Goal: Information Seeking & Learning: Compare options

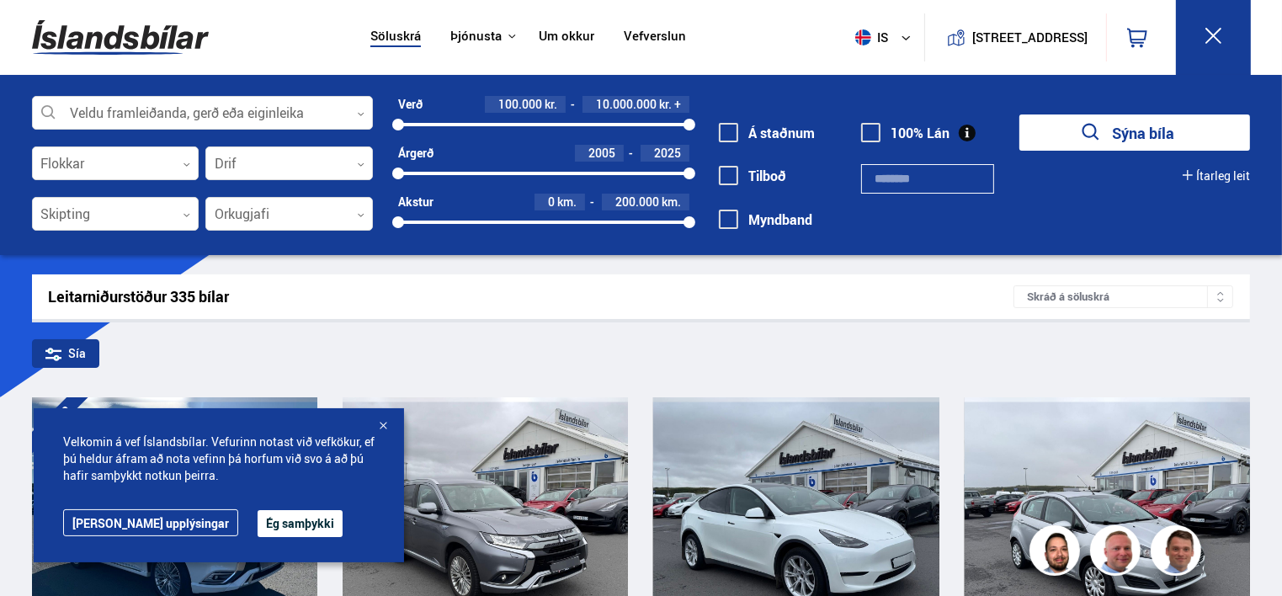
click at [384, 424] on div at bounding box center [383, 426] width 17 height 17
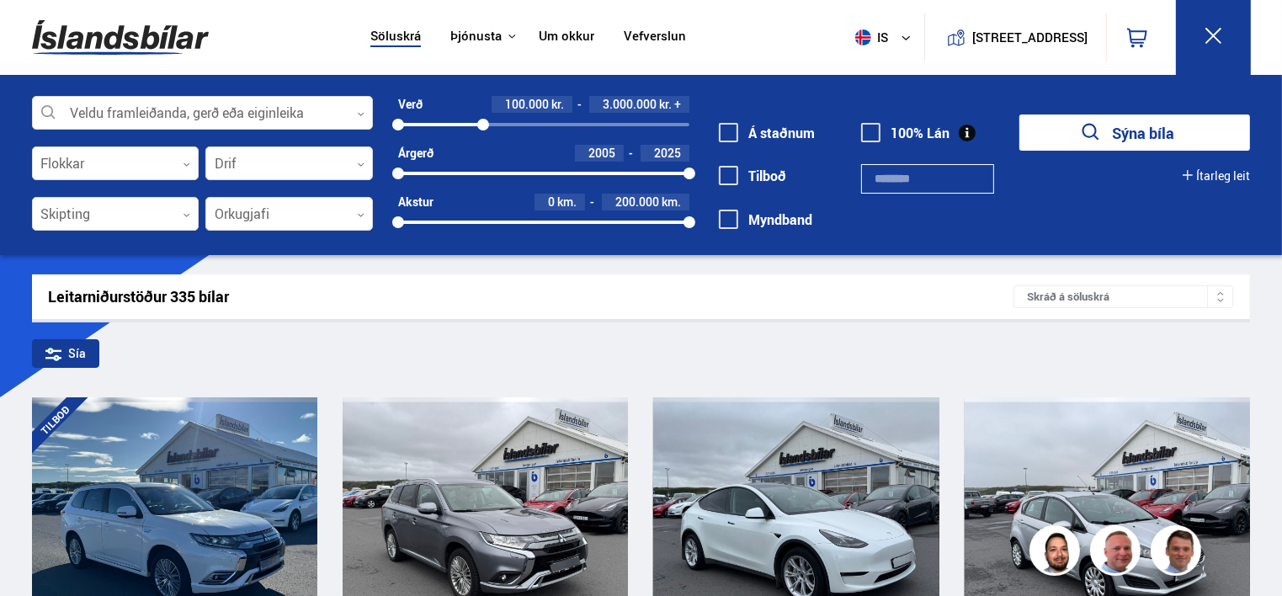
drag, startPoint x: 690, startPoint y: 125, endPoint x: 483, endPoint y: 118, distance: 207.2
click at [483, 119] on div at bounding box center [483, 125] width 12 height 12
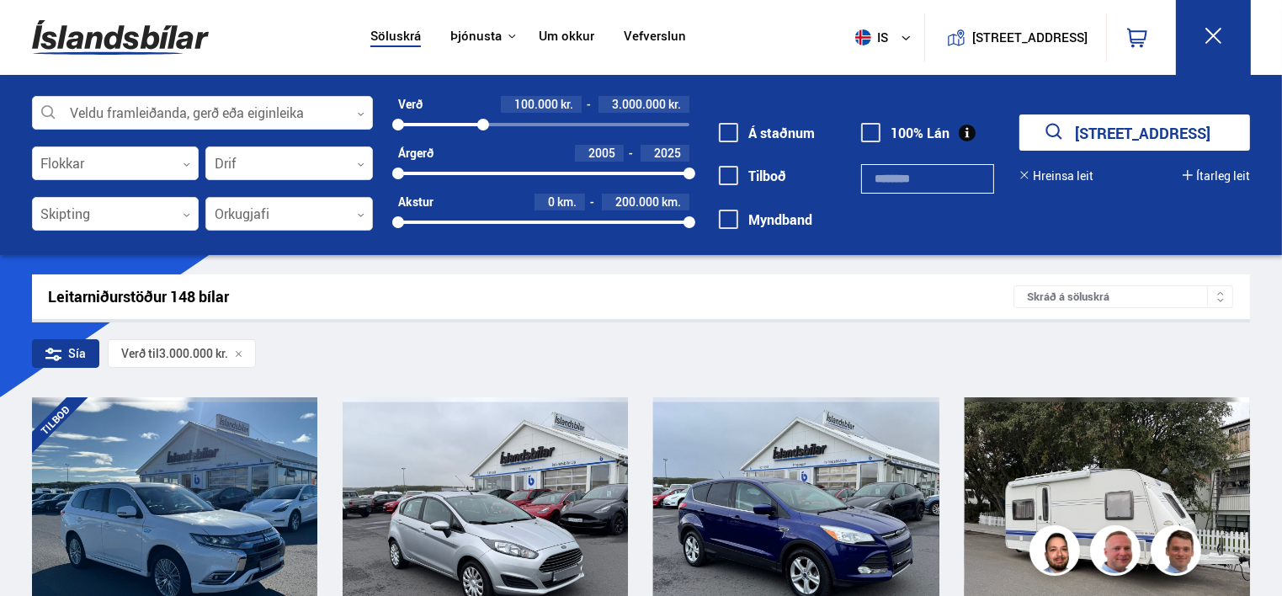
click at [344, 208] on div at bounding box center [289, 215] width 168 height 34
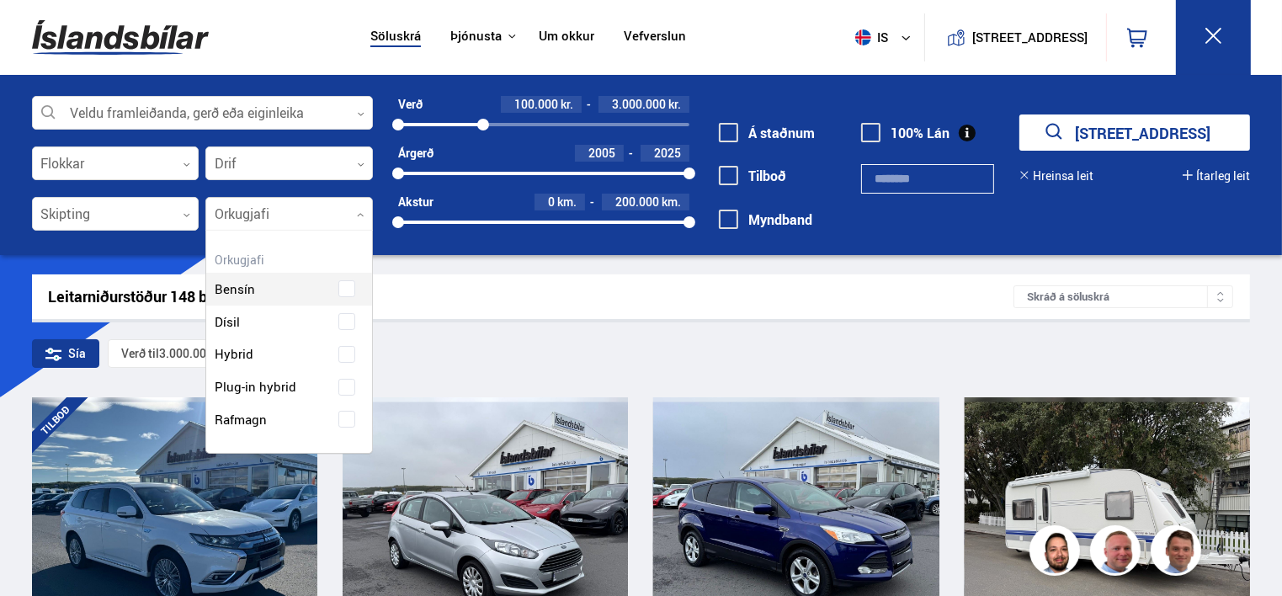
scroll to position [221, 166]
click at [346, 290] on div "Bensín" at bounding box center [289, 277] width 166 height 58
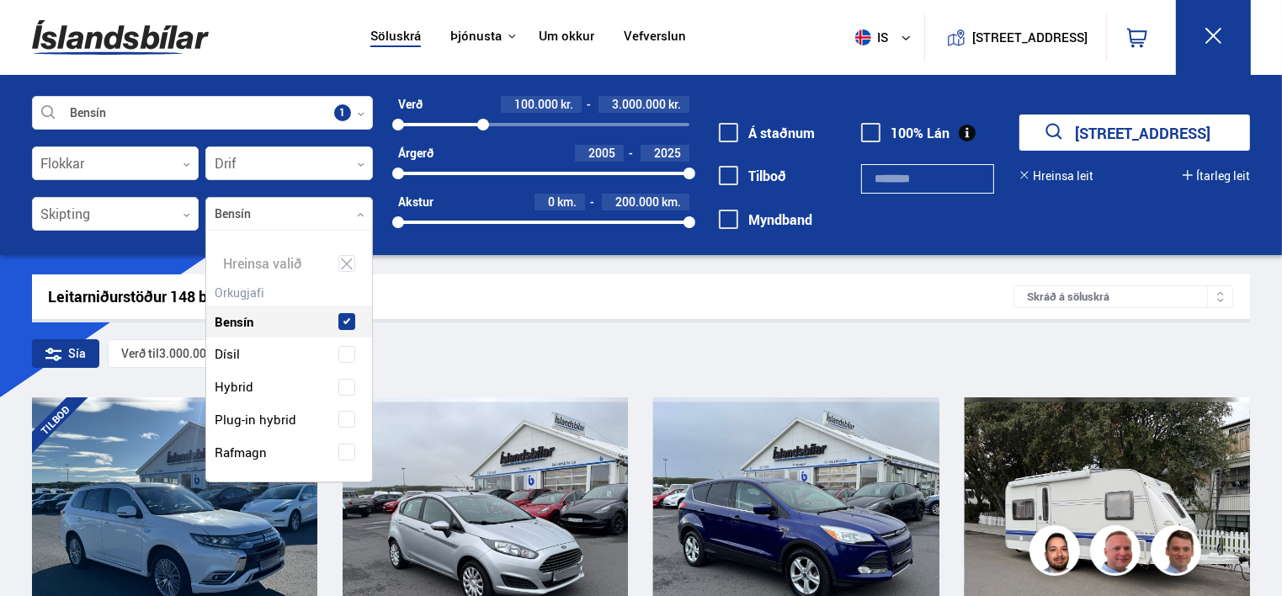
scroll to position [253, 173]
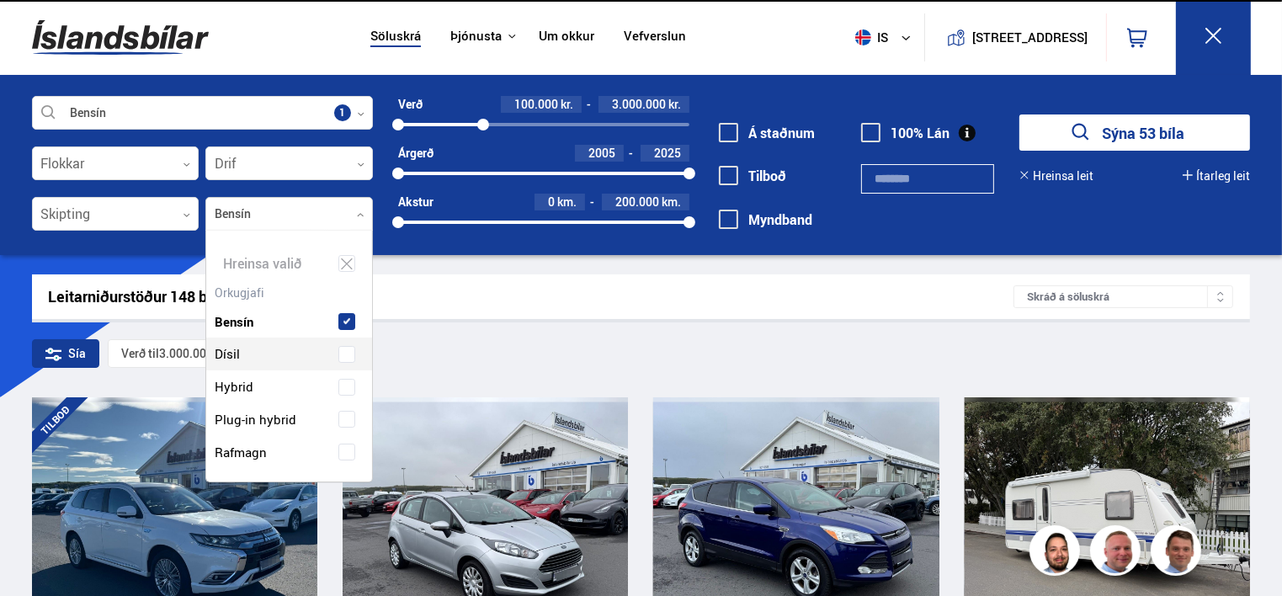
click at [343, 351] on span at bounding box center [346, 354] width 7 height 7
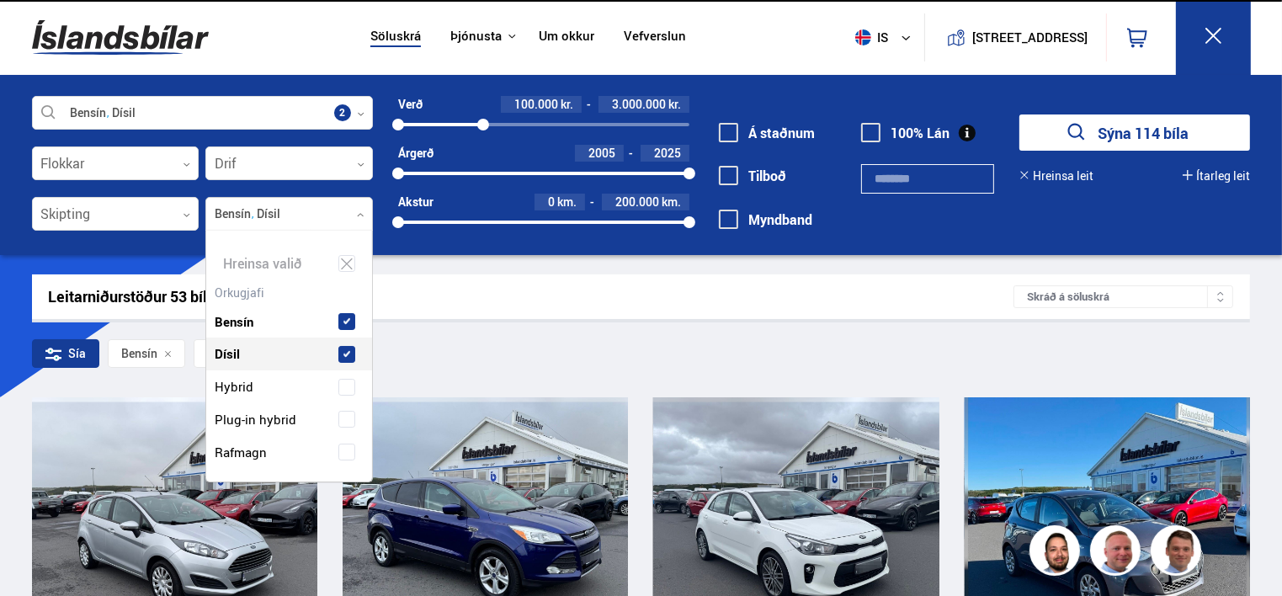
click at [353, 209] on div at bounding box center [289, 215] width 168 height 34
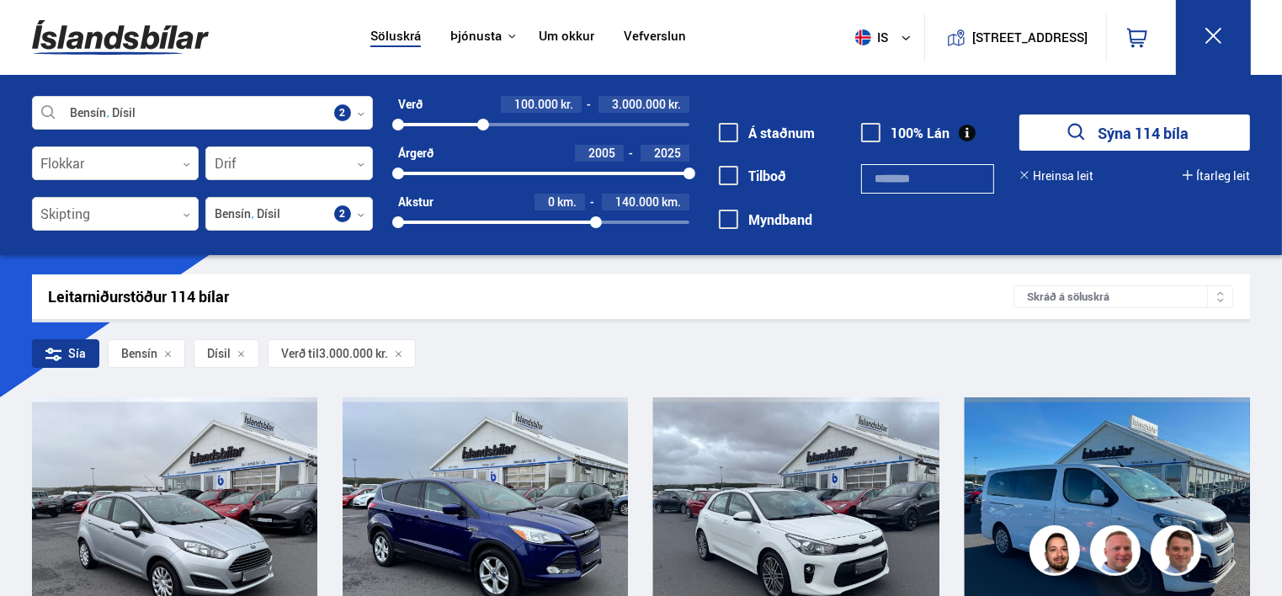
drag, startPoint x: 689, startPoint y: 222, endPoint x: 596, endPoint y: 225, distance: 92.6
click at [596, 225] on div at bounding box center [596, 222] width 12 height 12
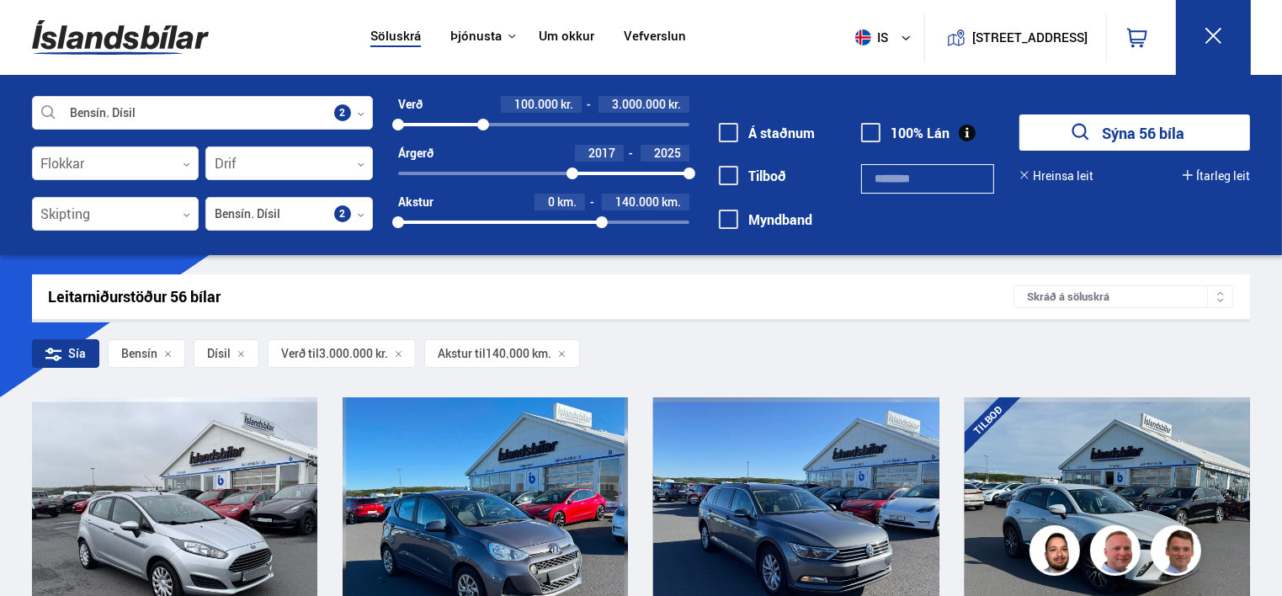
drag, startPoint x: 397, startPoint y: 171, endPoint x: 572, endPoint y: 174, distance: 176.0
click at [572, 174] on div at bounding box center [573, 174] width 12 height 12
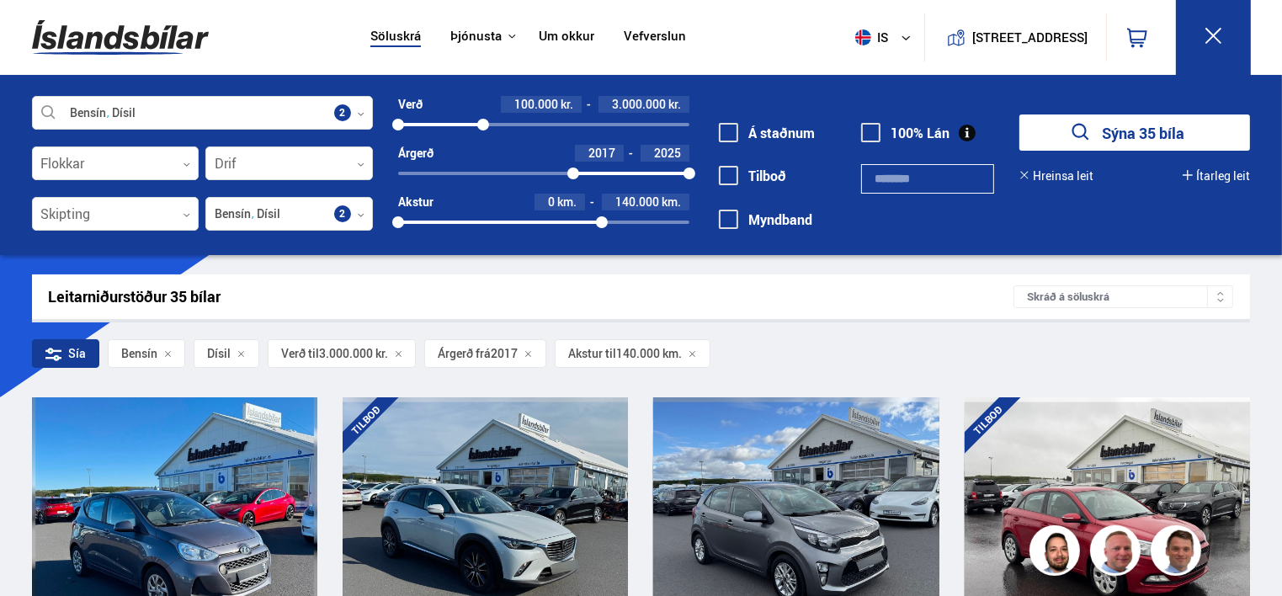
click at [1196, 169] on button "Ítarleg leit" at bounding box center [1216, 175] width 67 height 13
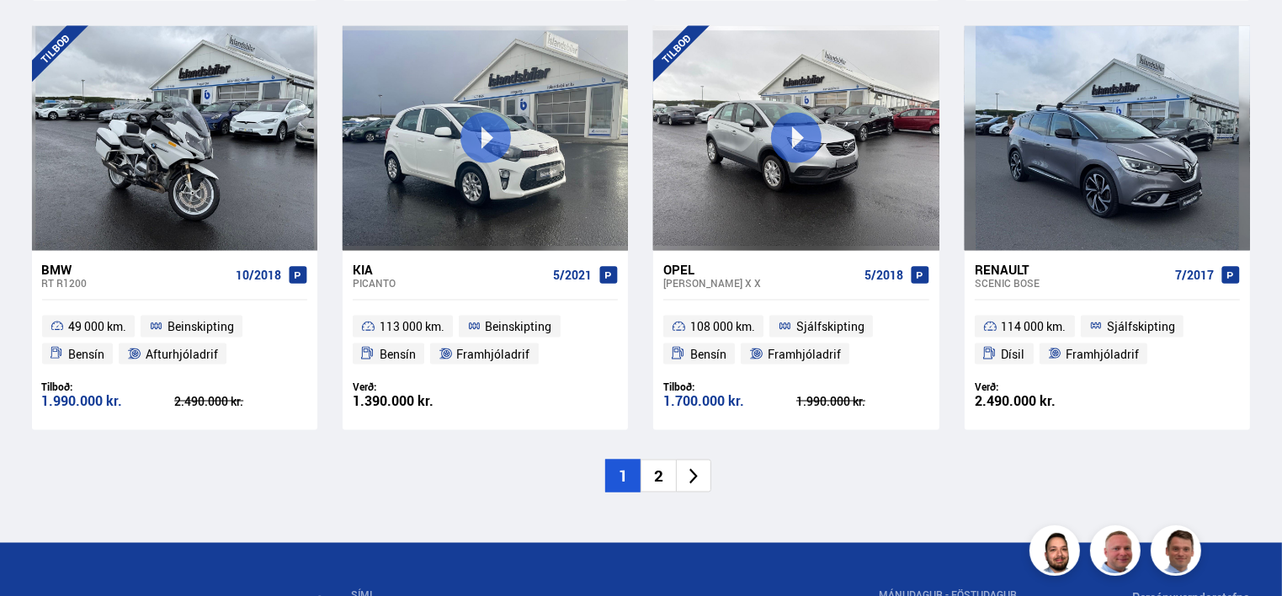
scroll to position [2674, 0]
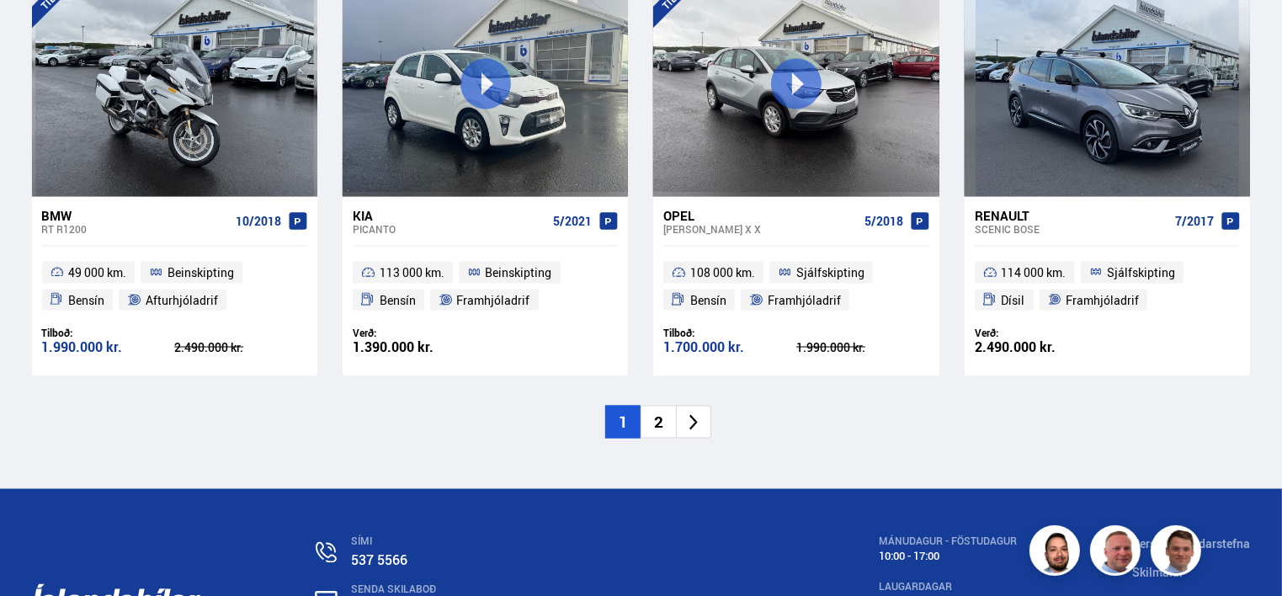
click at [653, 421] on li "2" at bounding box center [658, 422] width 35 height 33
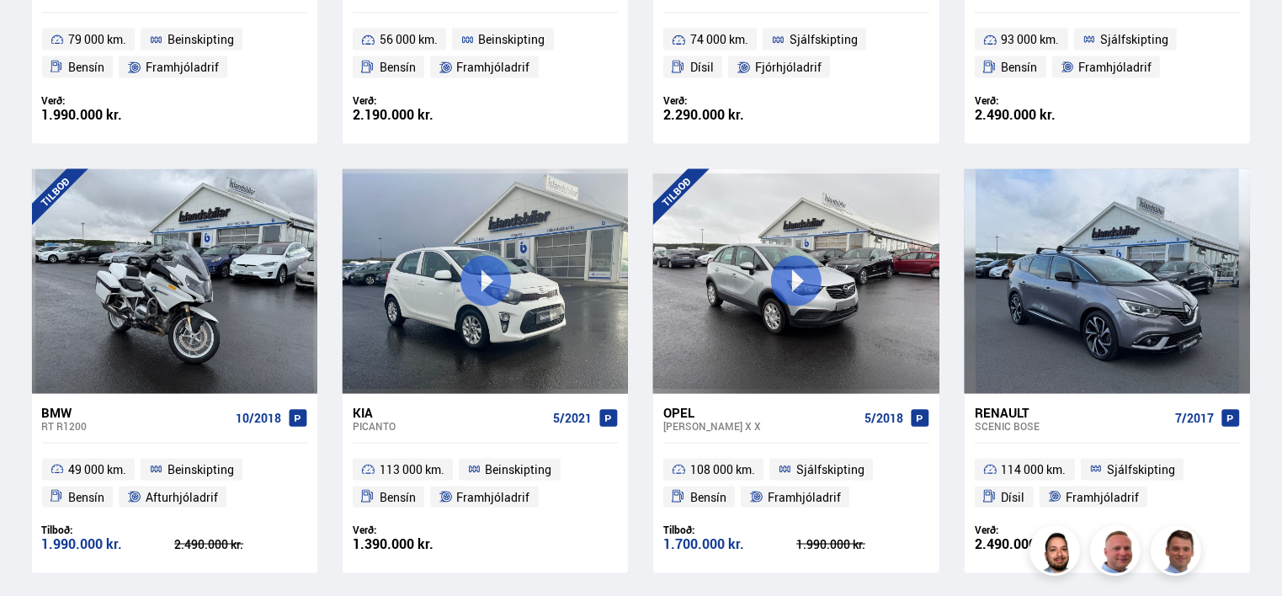
scroll to position [0, 0]
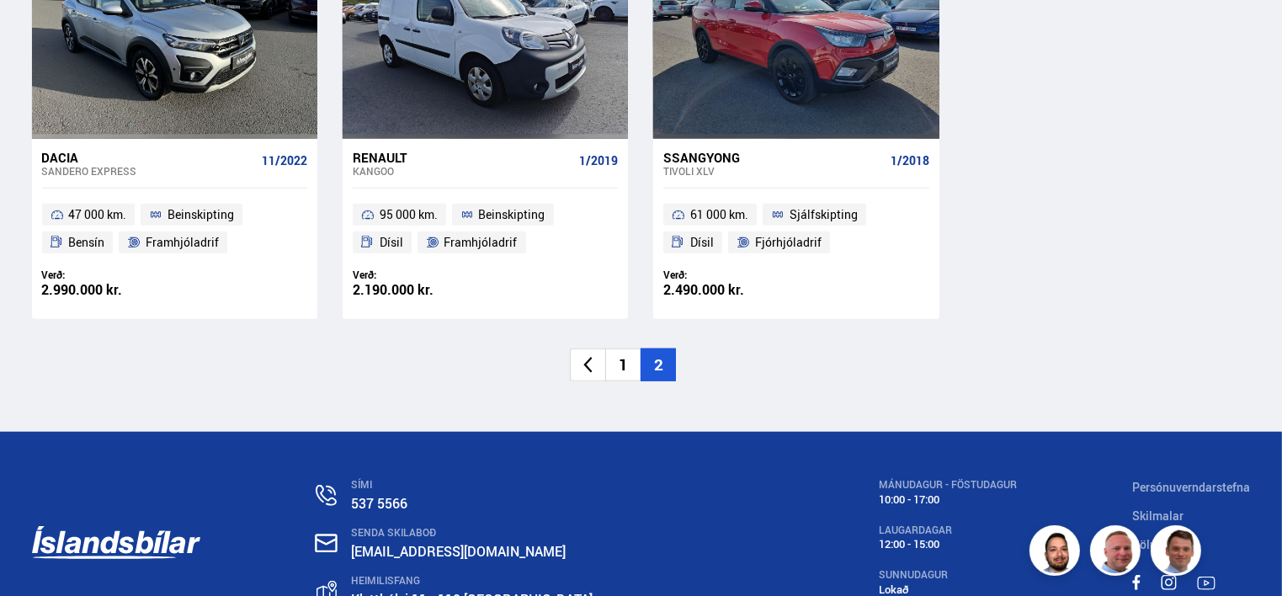
scroll to position [1462, 0]
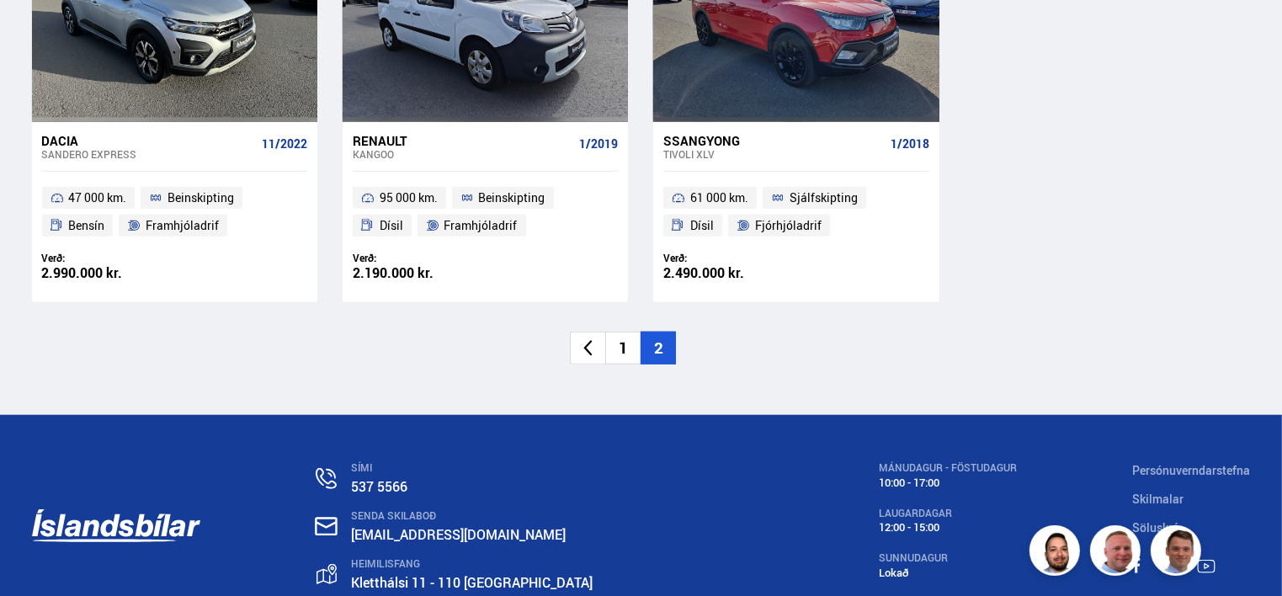
click at [626, 350] on li "1" at bounding box center [622, 348] width 35 height 33
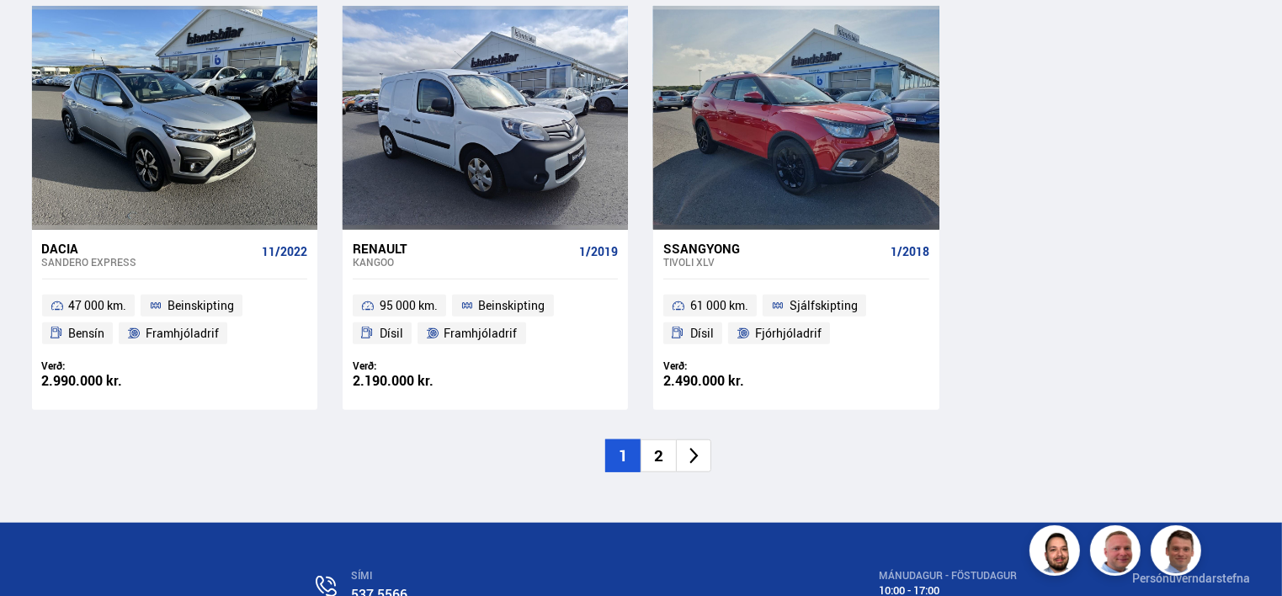
scroll to position [732, 0]
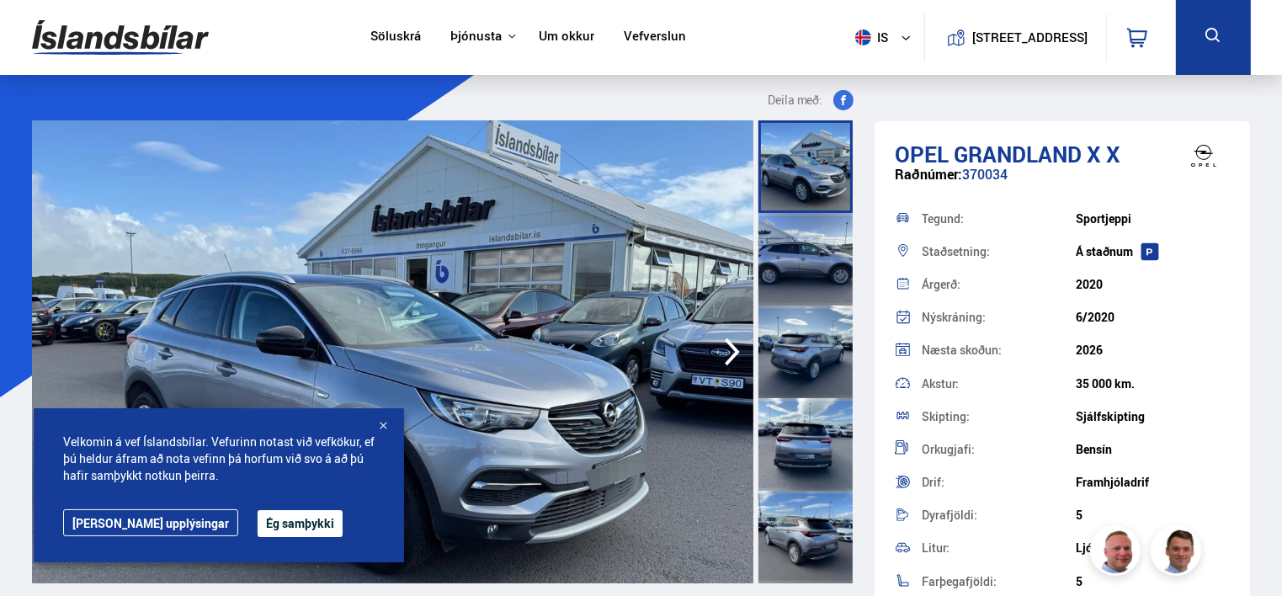
click at [559, 101] on div "Deila með:" at bounding box center [446, 105] width 828 height 30
click at [384, 427] on div at bounding box center [383, 426] width 17 height 17
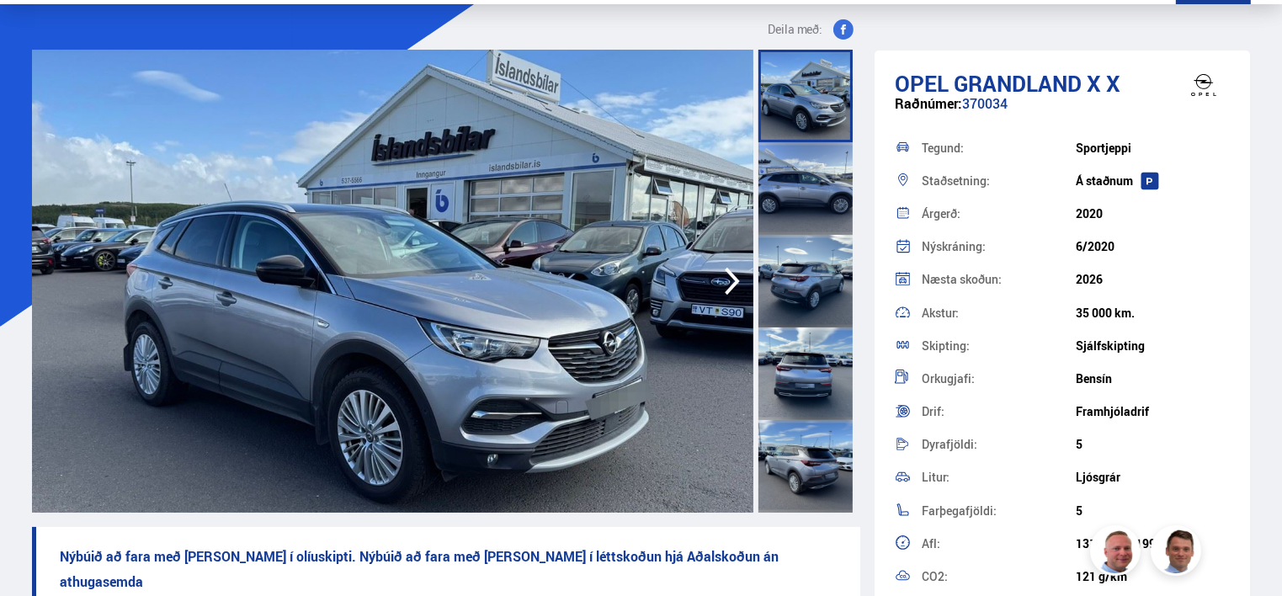
scroll to position [168, 0]
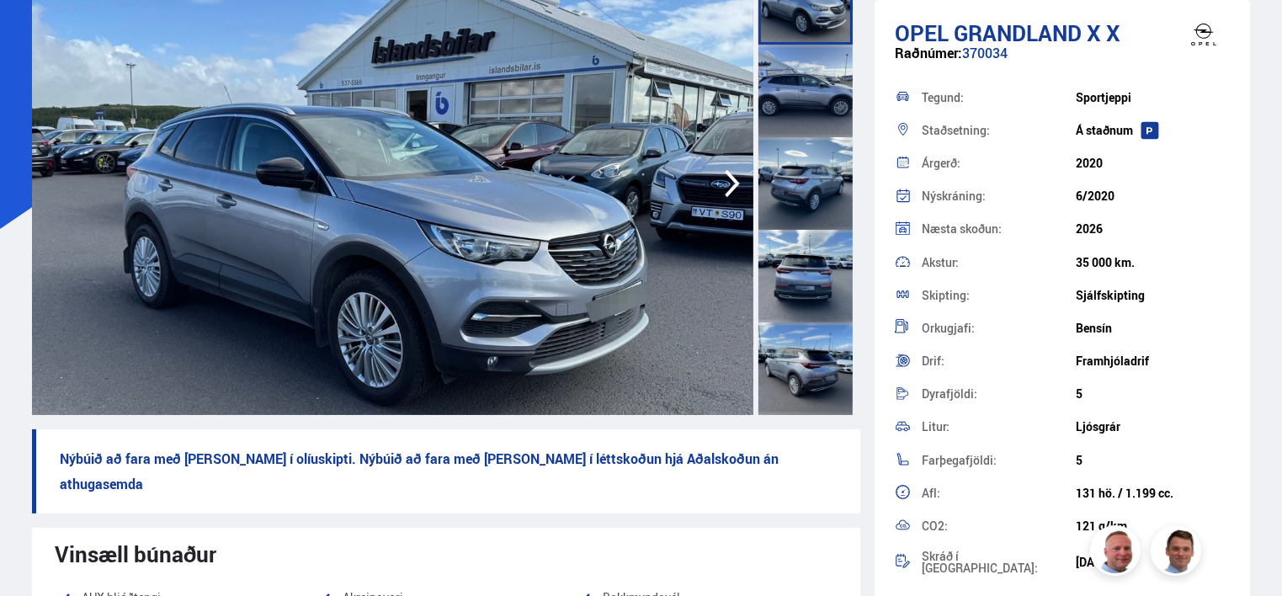
click at [807, 79] on div at bounding box center [806, 91] width 94 height 93
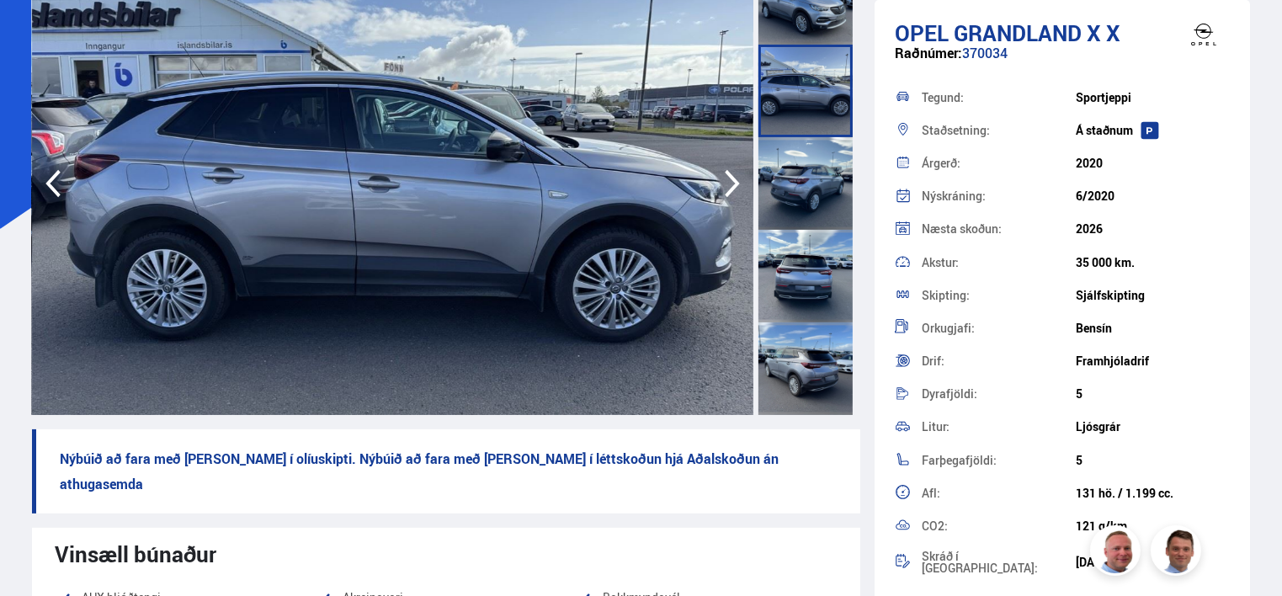
click at [819, 186] on div at bounding box center [806, 183] width 94 height 93
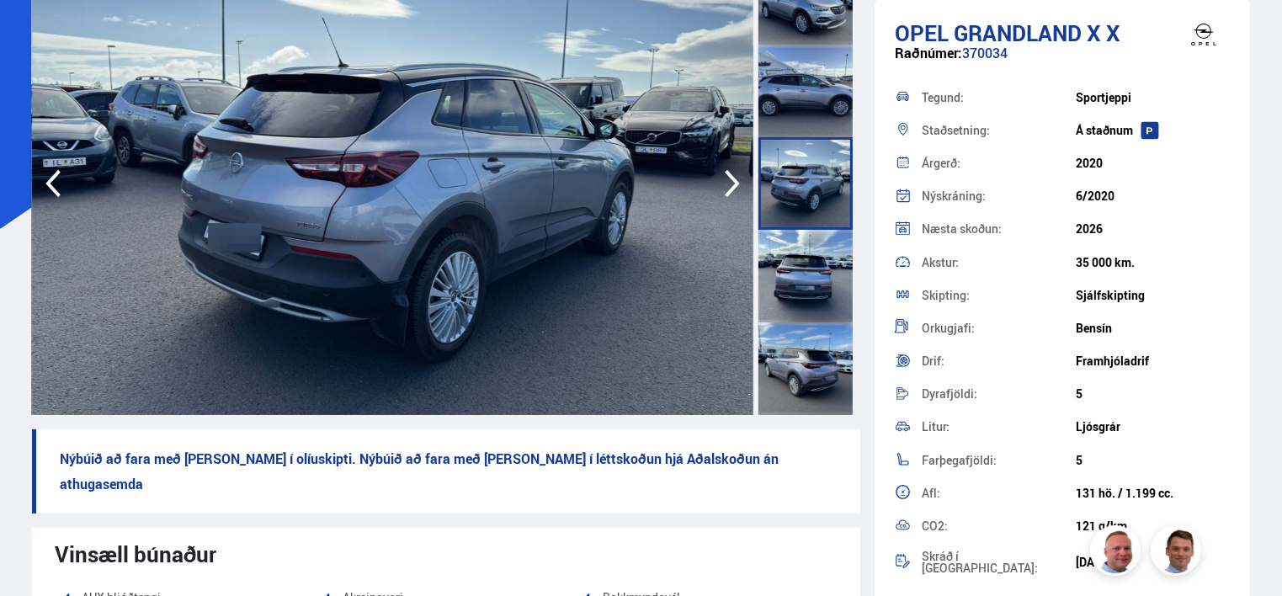
click at [808, 258] on div at bounding box center [806, 276] width 94 height 93
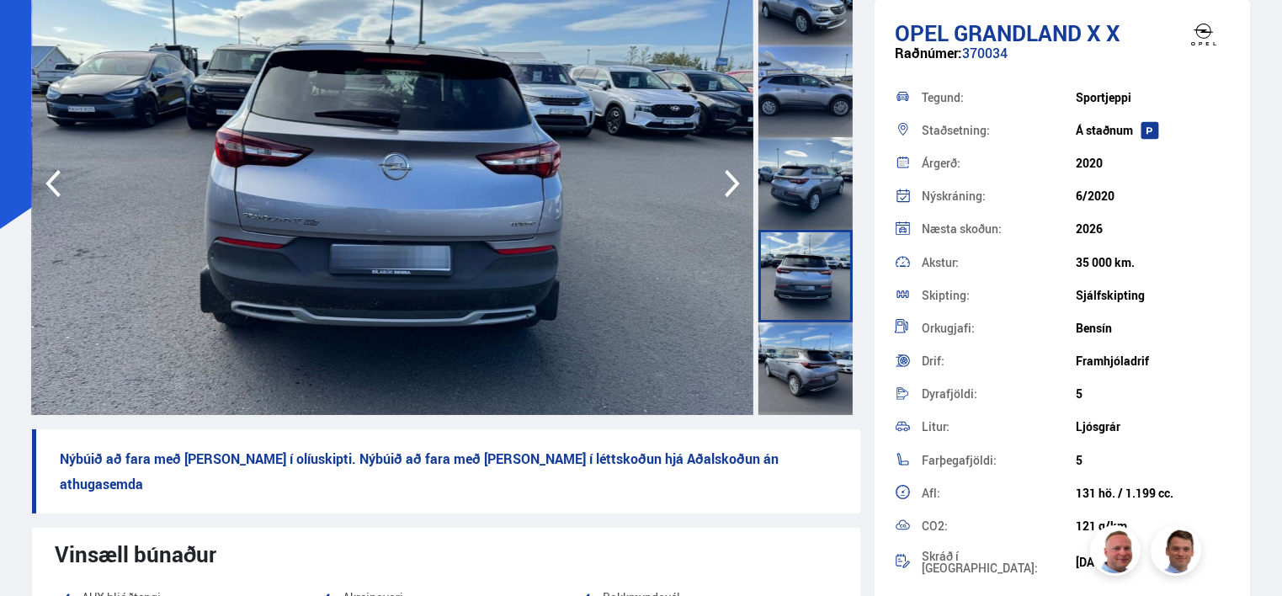
click at [810, 337] on div at bounding box center [806, 368] width 94 height 93
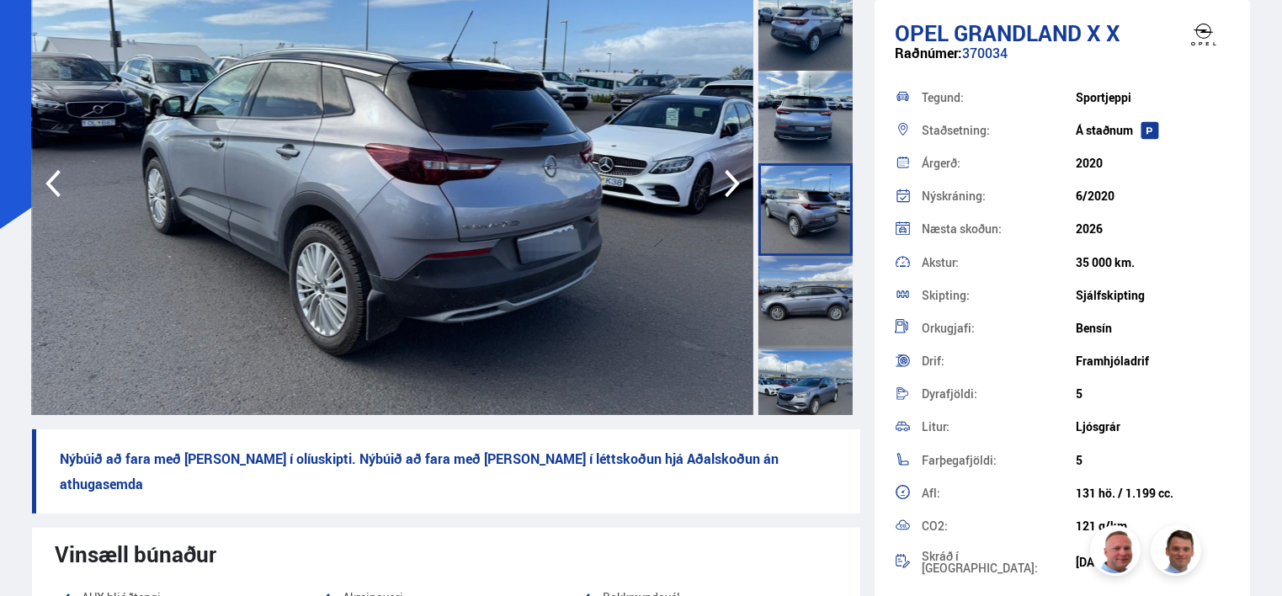
scroll to position [337, 0]
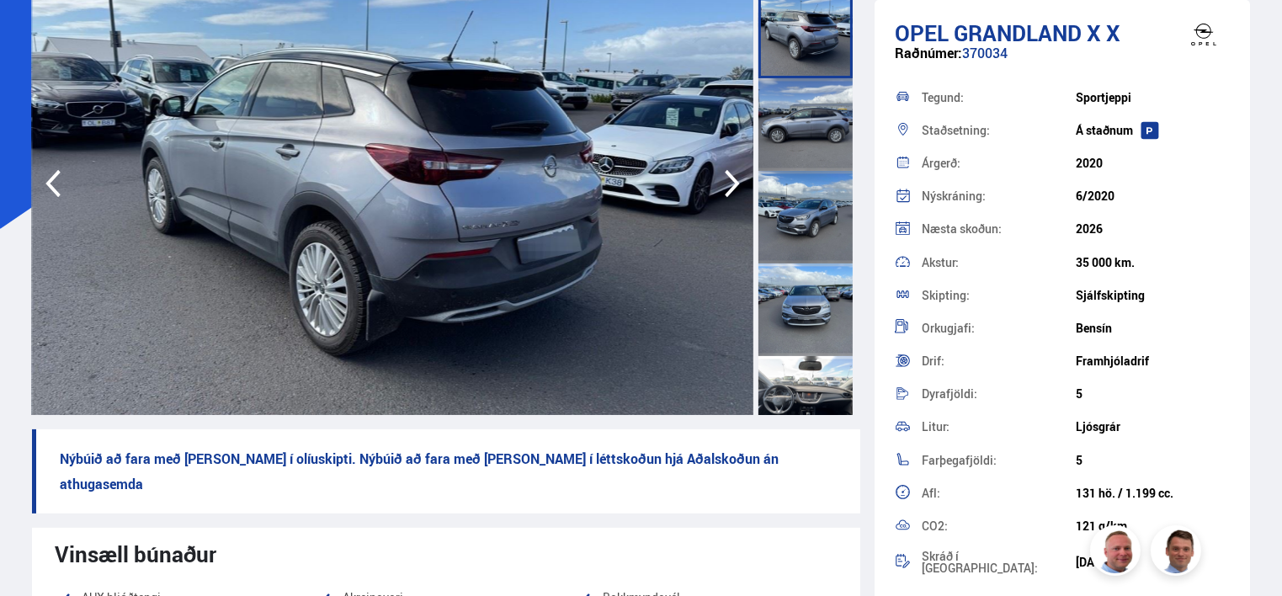
click at [795, 366] on div at bounding box center [806, 402] width 94 height 93
